Goal: Information Seeking & Learning: Understand process/instructions

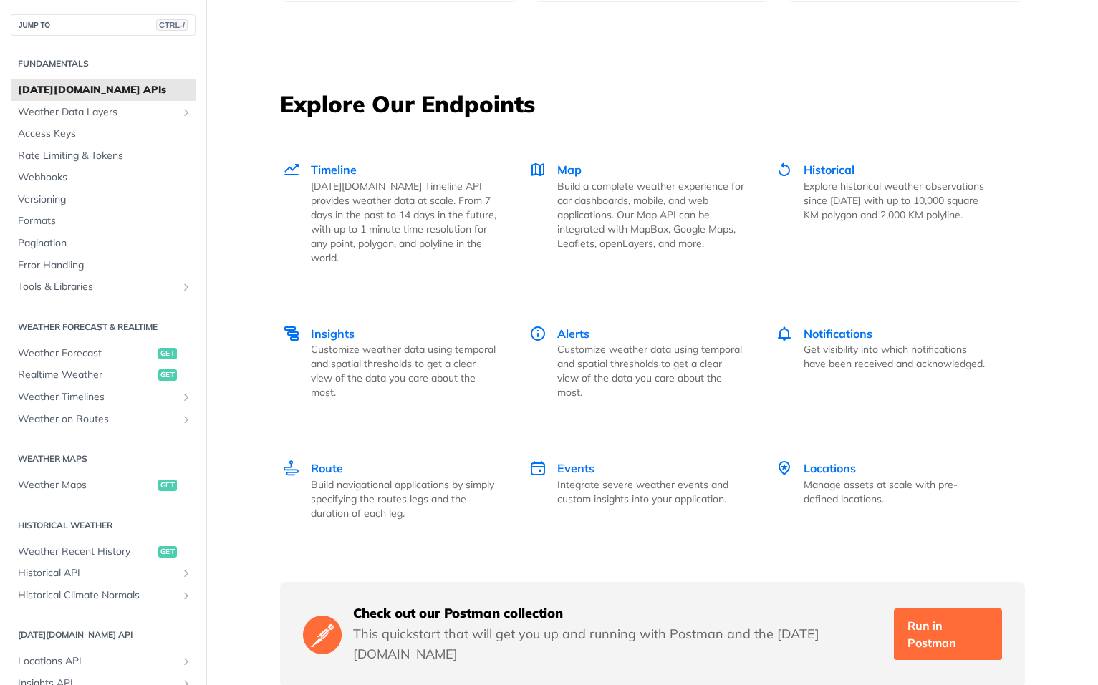
scroll to position [1934, 0]
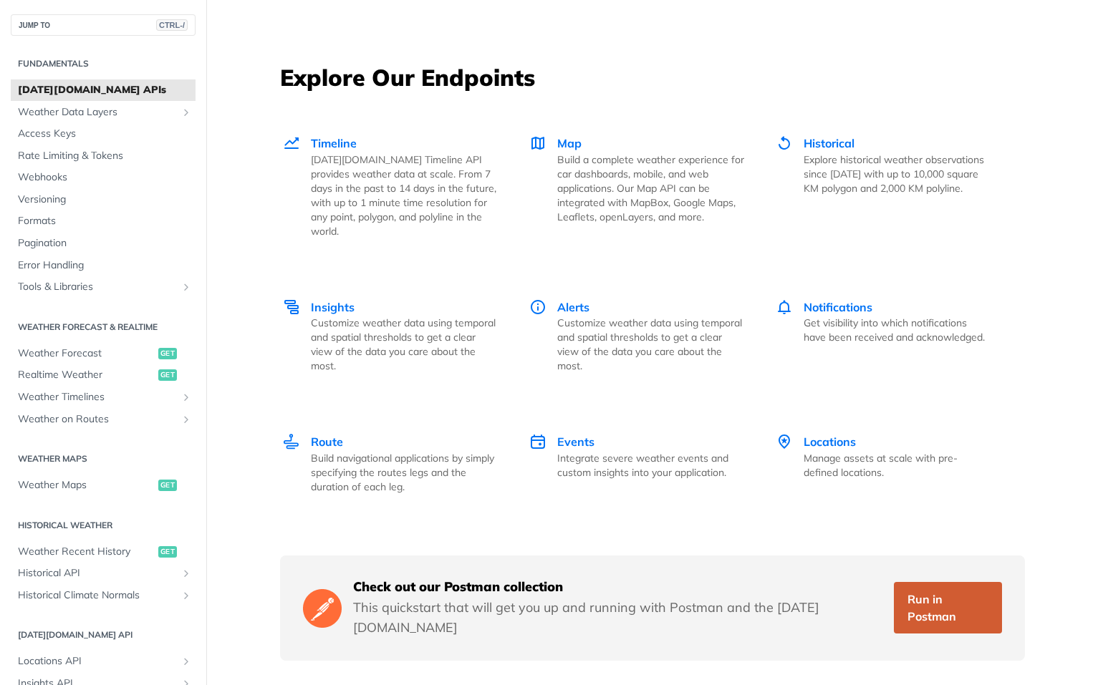
click at [963, 591] on link "Run in Postman" at bounding box center [947, 608] width 107 height 52
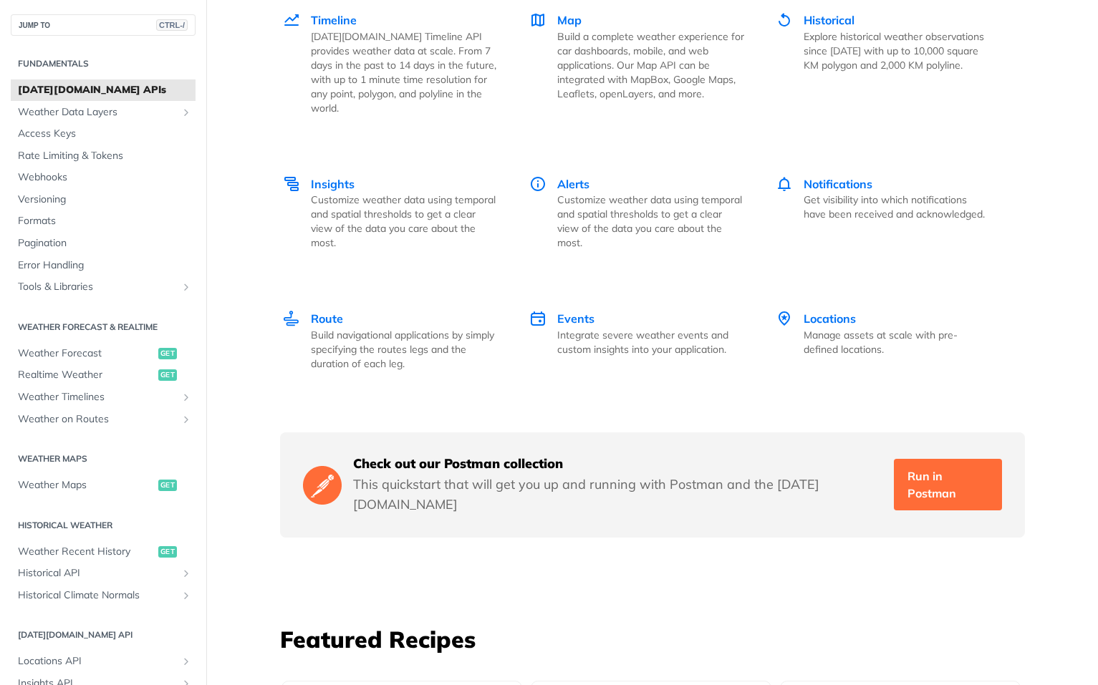
scroll to position [2005, 0]
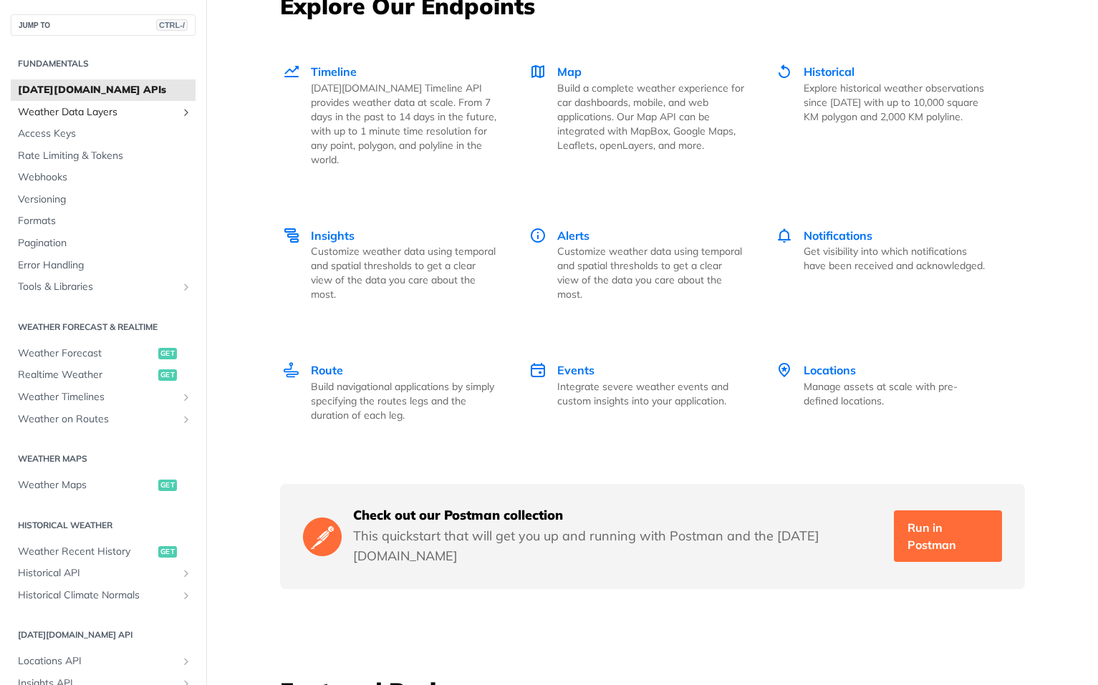
click at [112, 106] on span "Weather Data Layers" at bounding box center [97, 112] width 159 height 14
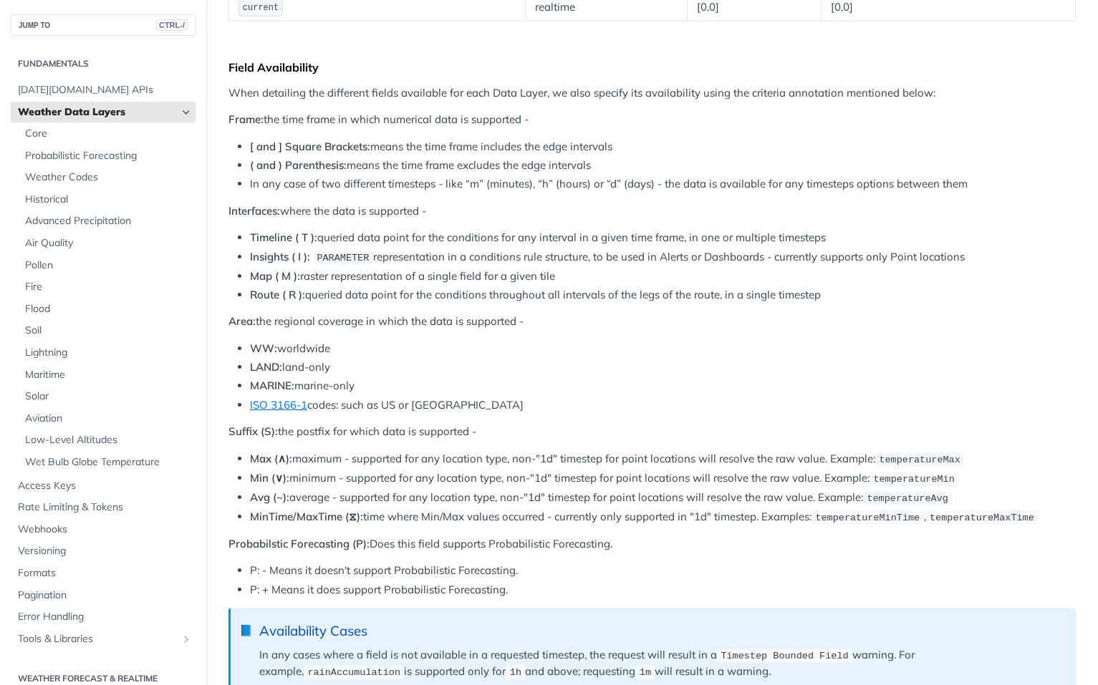
scroll to position [573, 0]
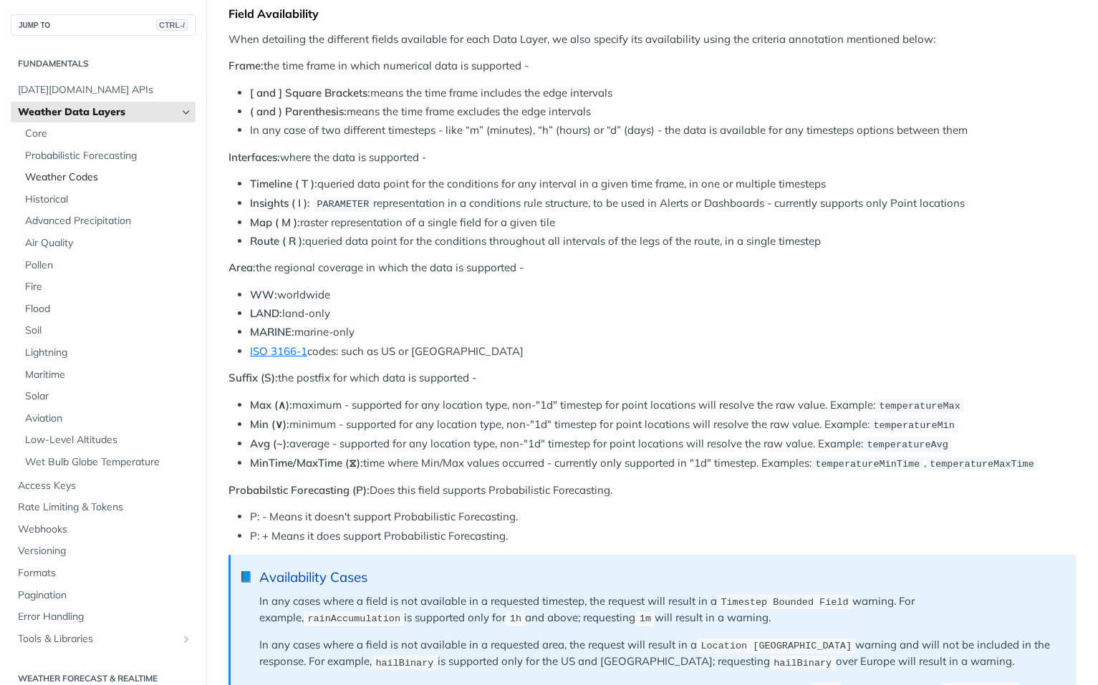
click at [69, 177] on span "Weather Codes" at bounding box center [108, 177] width 167 height 14
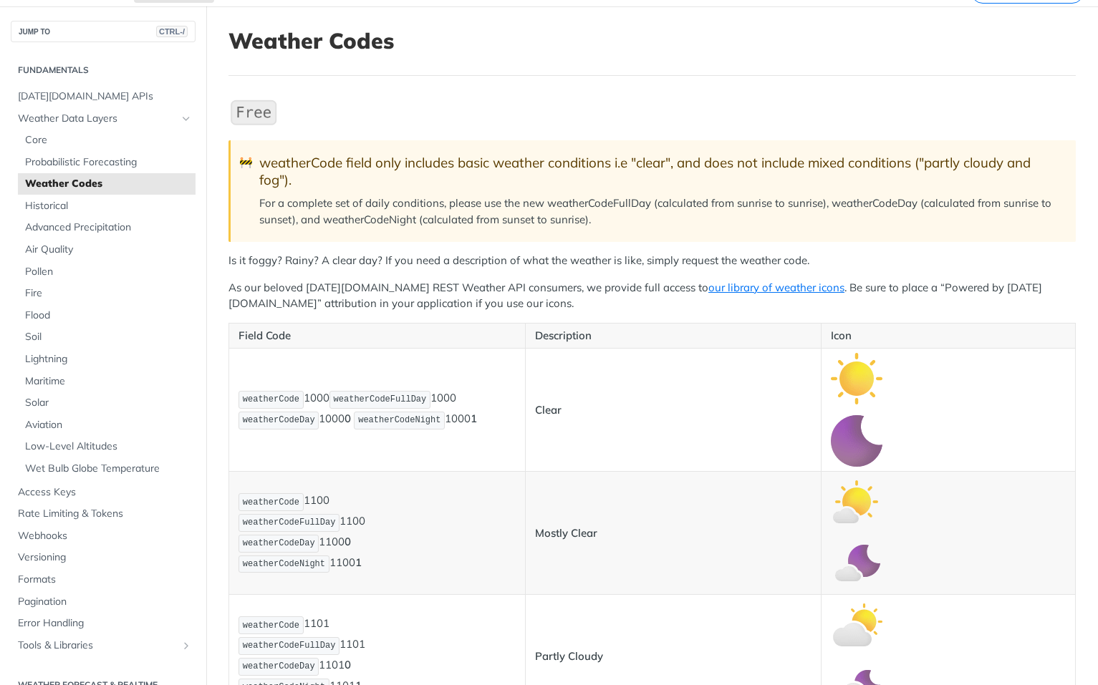
scroll to position [67, 0]
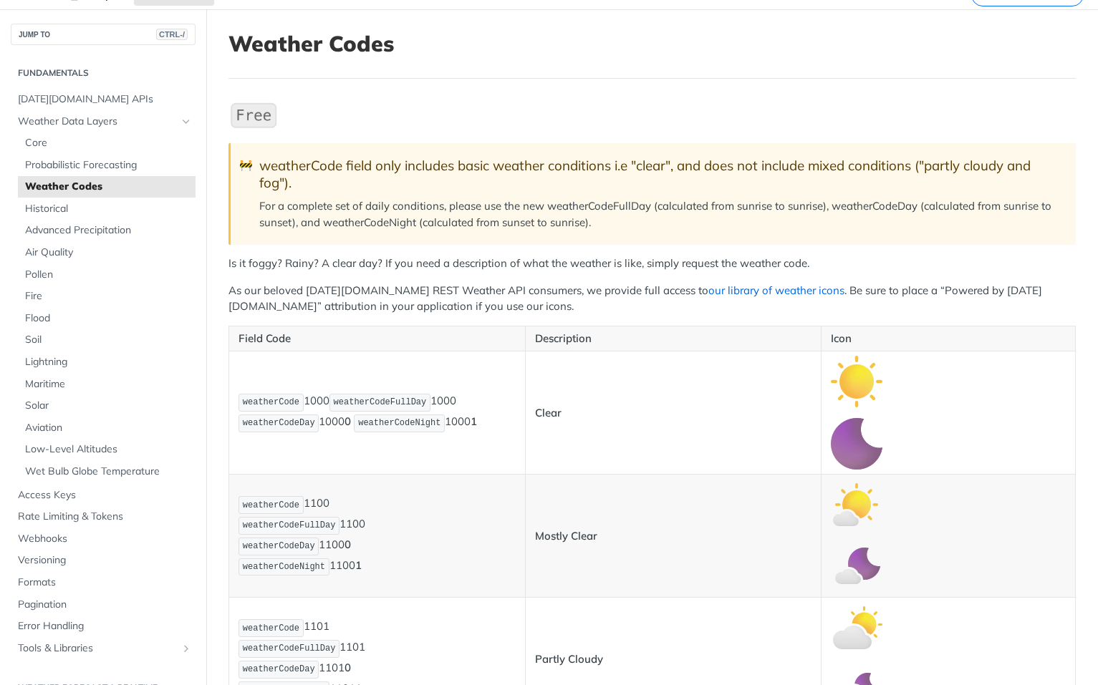
click at [714, 292] on link "our library of weather icons" at bounding box center [776, 291] width 136 height 14
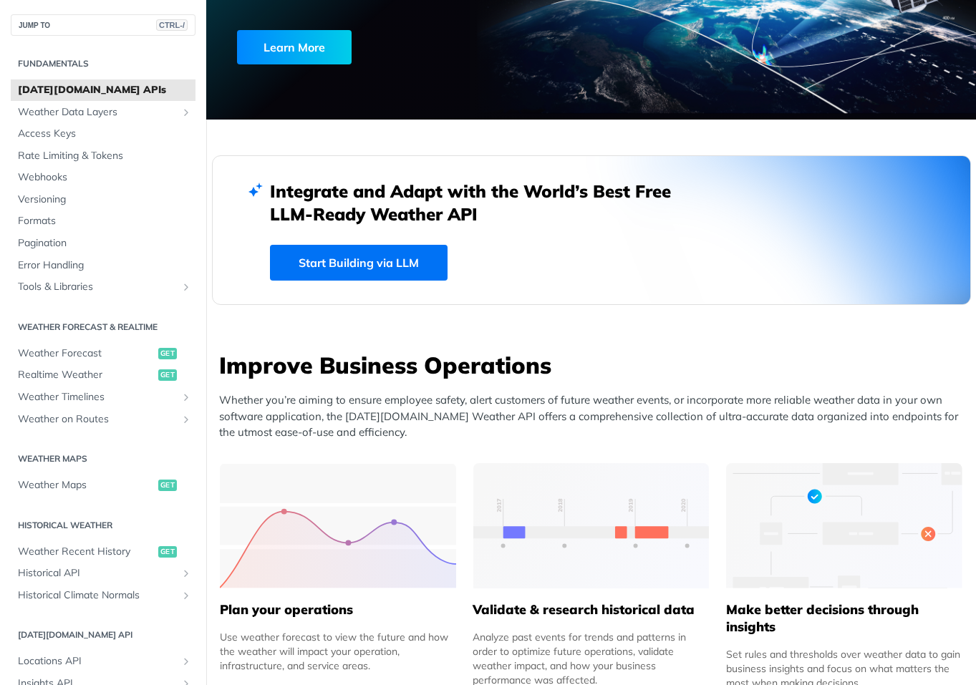
scroll to position [286, 0]
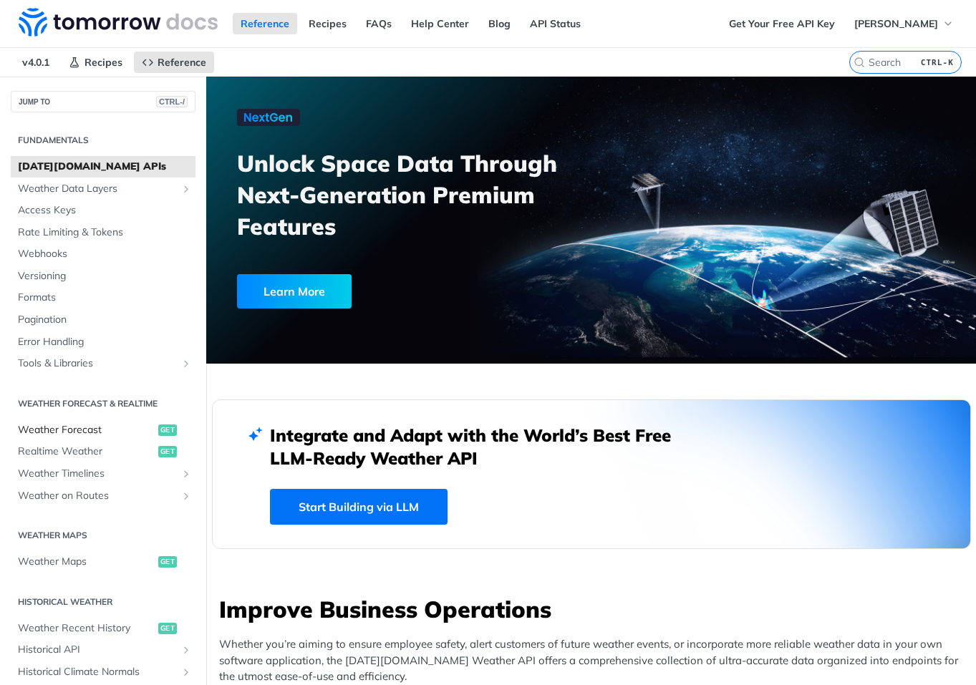
click at [106, 428] on span "Weather Forecast" at bounding box center [86, 430] width 137 height 14
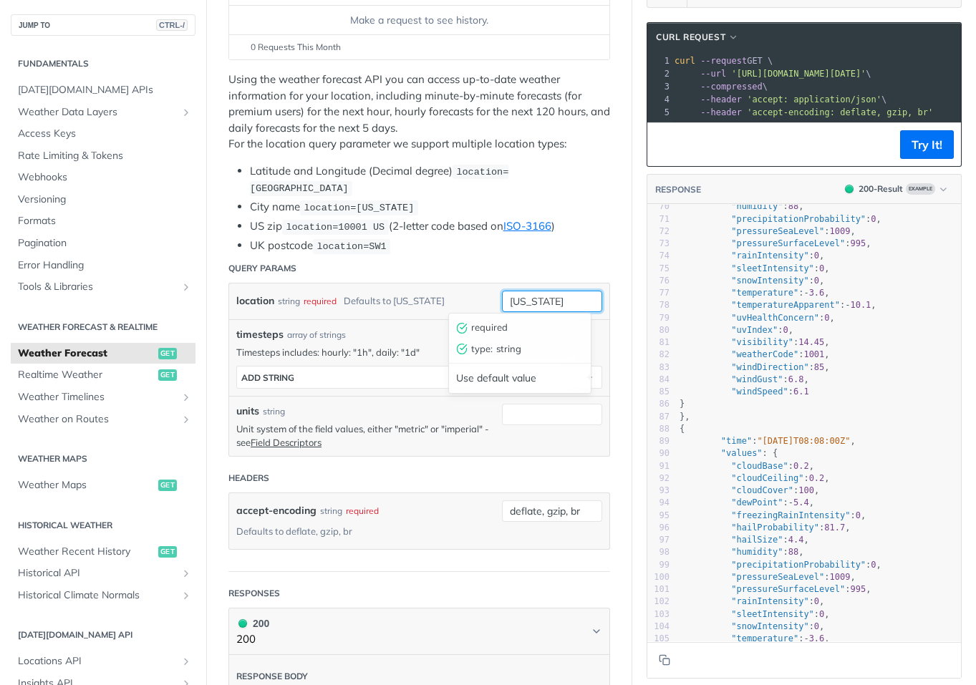
click at [519, 301] on input "new york" at bounding box center [552, 301] width 100 height 21
click at [471, 302] on div "location string required Defaults to new york" at bounding box center [365, 301] width 259 height 21
click at [531, 404] on input "units" at bounding box center [552, 414] width 100 height 21
click at [428, 413] on div "units string" at bounding box center [365, 411] width 259 height 15
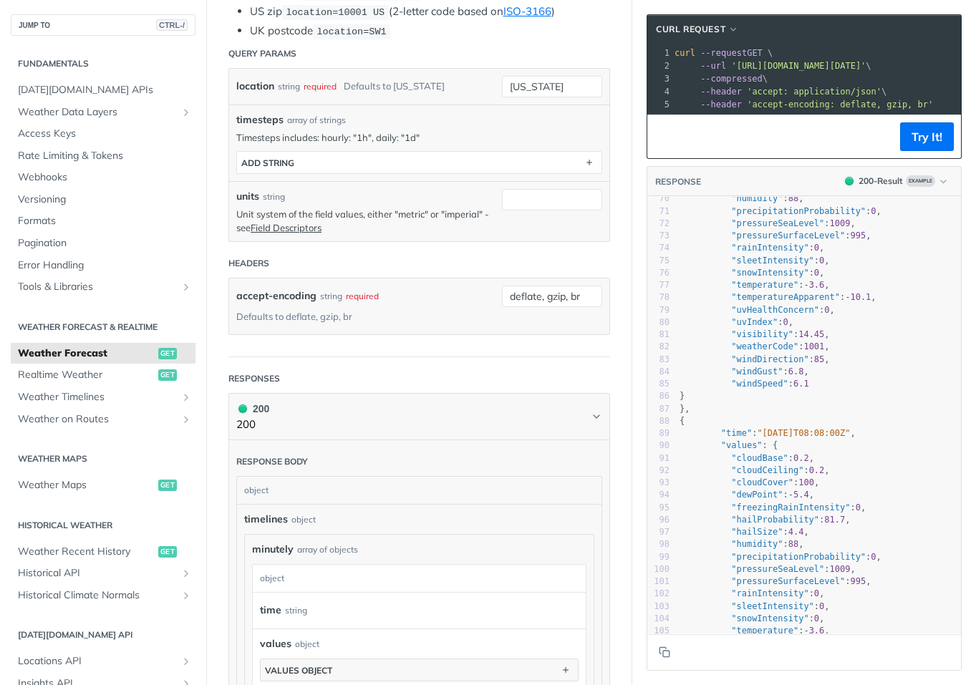
scroll to position [573, 0]
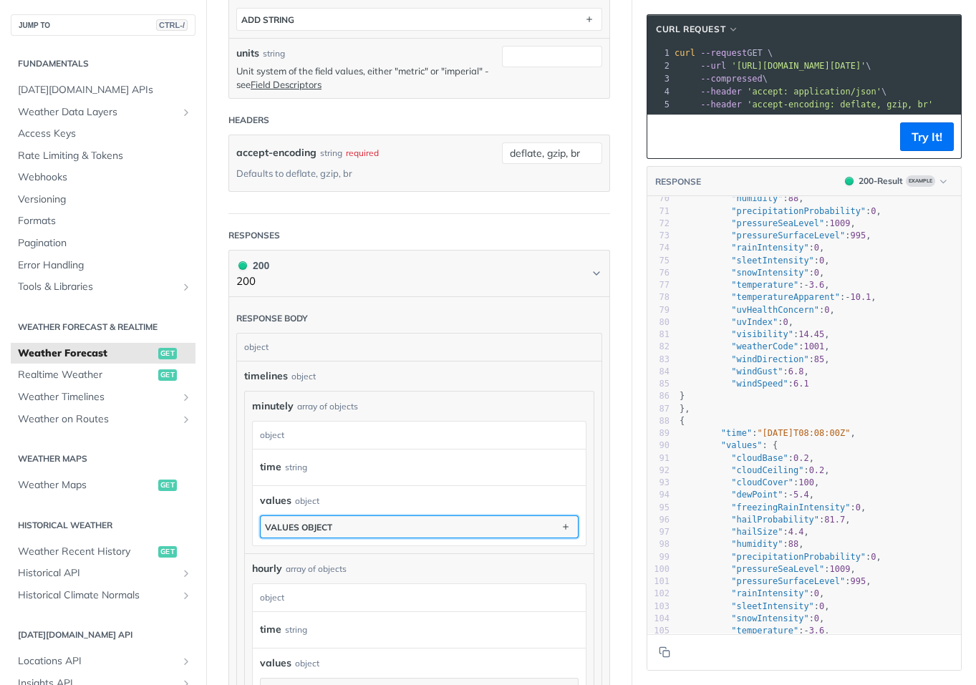
click at [376, 529] on button "values object" at bounding box center [419, 526] width 317 height 21
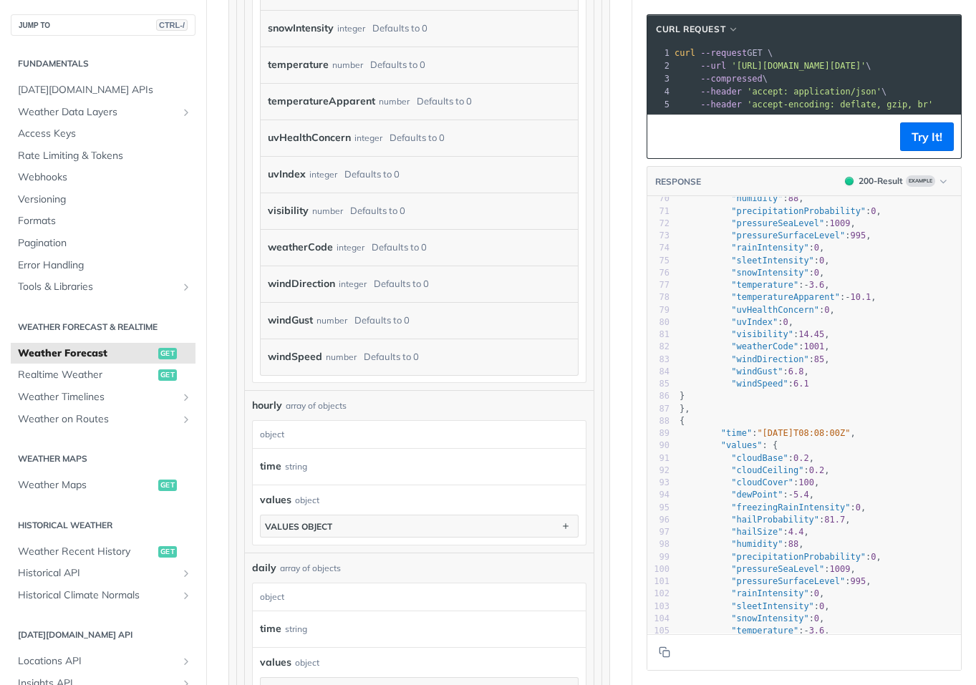
scroll to position [1647, 0]
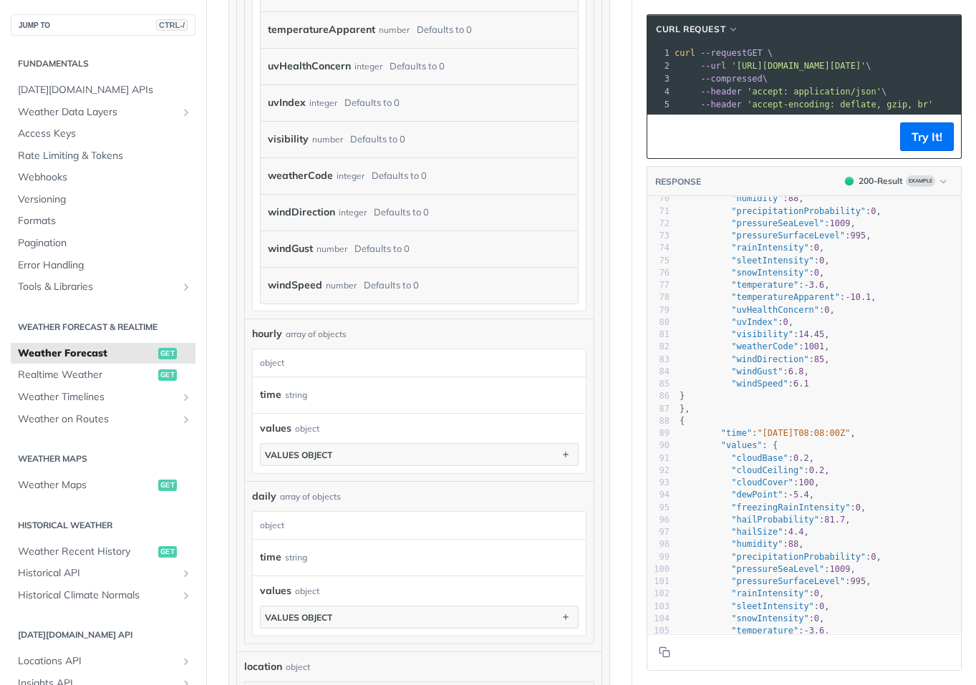
click at [397, 497] on div "daily array of objects" at bounding box center [419, 496] width 334 height 15
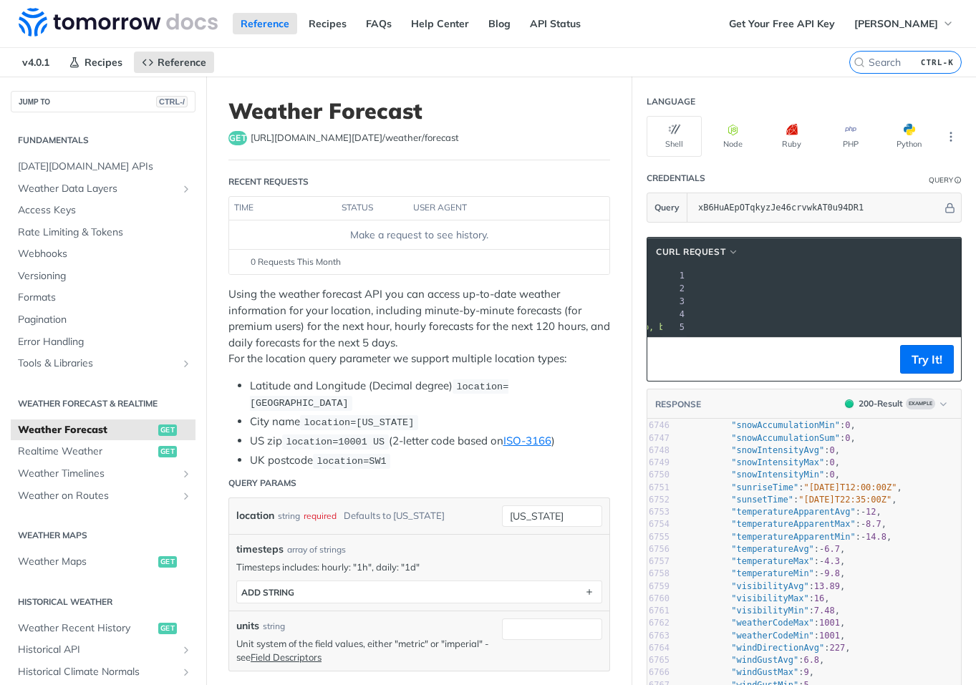
scroll to position [0, 274]
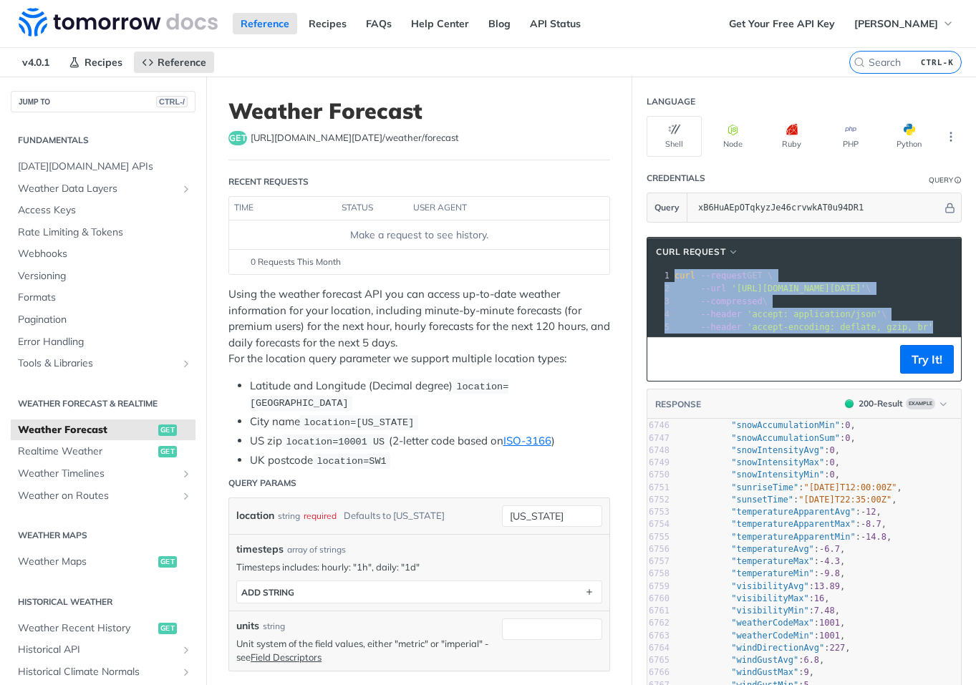
drag, startPoint x: 666, startPoint y: 275, endPoint x: 929, endPoint y: 338, distance: 270.3
click at [929, 337] on div "xxxxxxxxxx 1 curl --request GET \ 2 --url 'https://api.tomorrow.io/v4/weather/f…" at bounding box center [804, 301] width 314 height 70
copy div "curl --request GET \ 2 --url 'https://api.tomorrow.io/v4/weather/forecast?locat…"
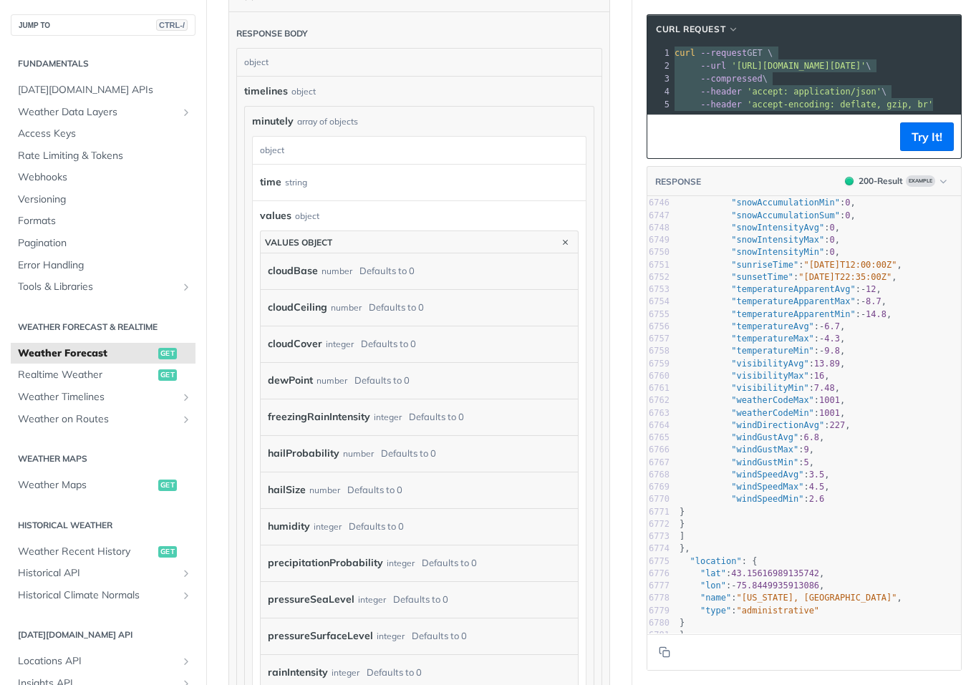
scroll to position [859, 0]
